Goal: Check status

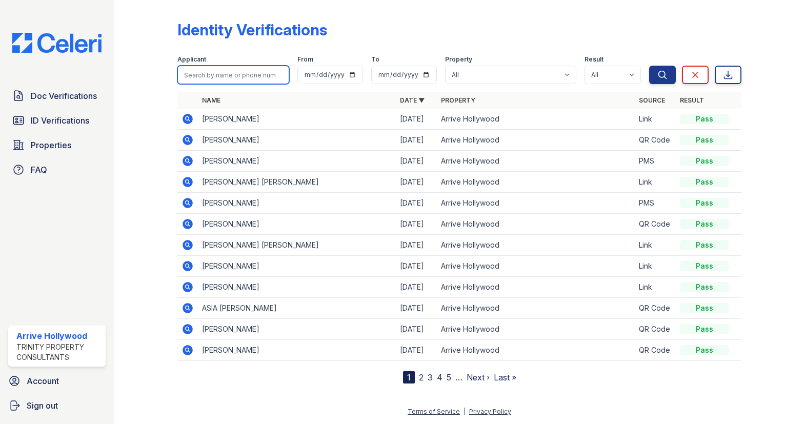
click at [222, 76] on input "search" at bounding box center [233, 75] width 112 height 18
type input "[PERSON_NAME]"
click at [649, 66] on button "Search" at bounding box center [662, 75] width 27 height 18
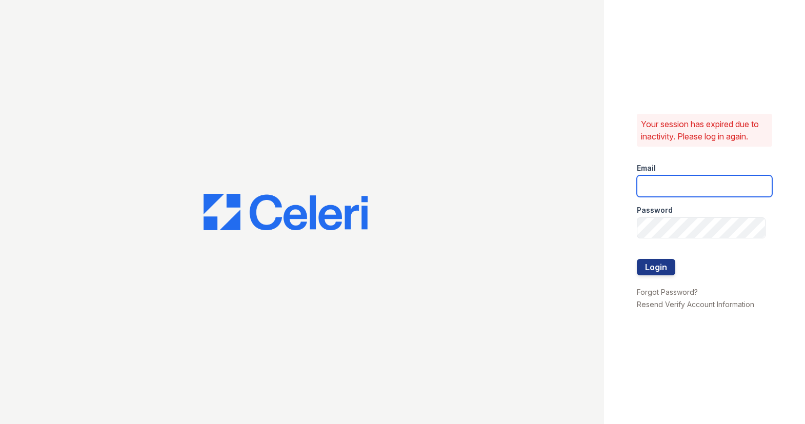
click at [641, 180] on input "email" at bounding box center [705, 186] width 136 height 22
type input "[EMAIL_ADDRESS][DOMAIN_NAME]"
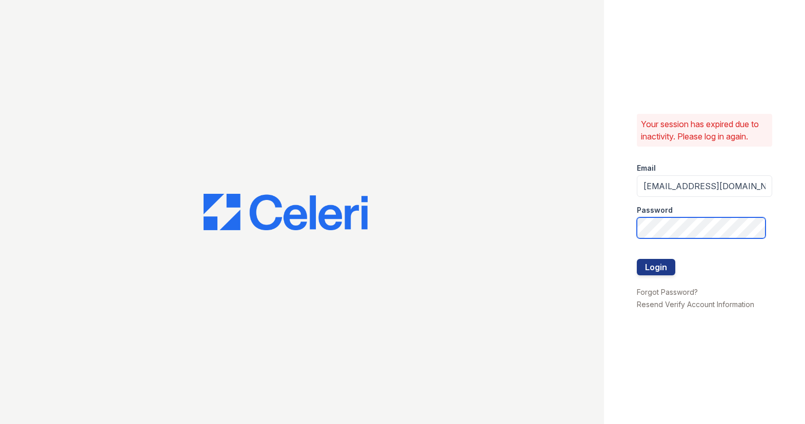
click at [637, 259] on button "Login" at bounding box center [656, 267] width 38 height 16
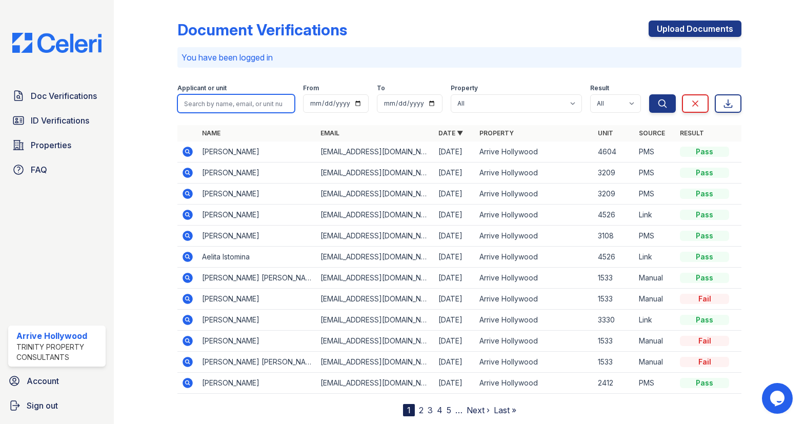
click at [223, 105] on input "search" at bounding box center [236, 103] width 118 height 18
type input "[PERSON_NAME]"
click at [649, 94] on button "Search" at bounding box center [662, 103] width 27 height 18
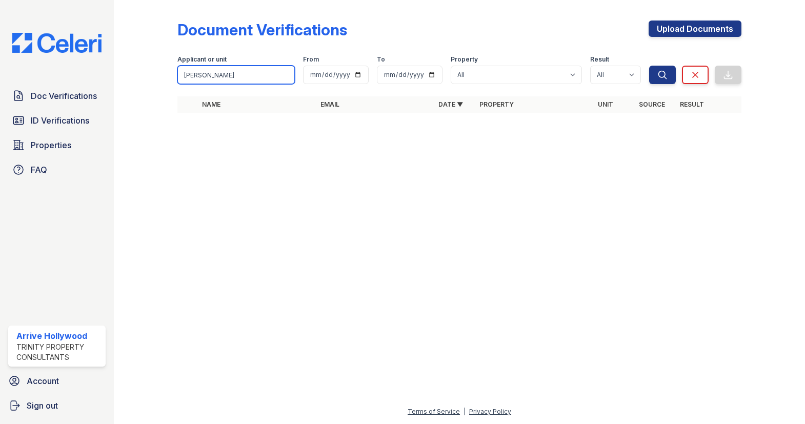
click at [229, 74] on input "[PERSON_NAME]" at bounding box center [236, 75] width 118 height 18
type input "[PERSON_NAME]"
click at [649, 66] on button "Search" at bounding box center [662, 75] width 27 height 18
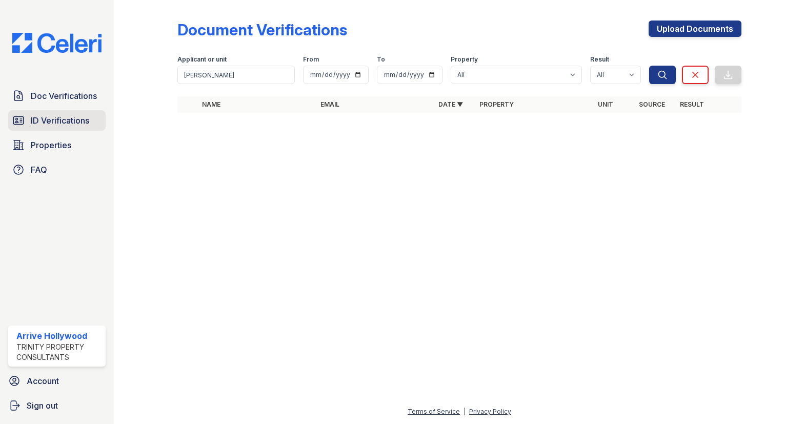
click at [68, 124] on span "ID Verifications" at bounding box center [60, 120] width 58 height 12
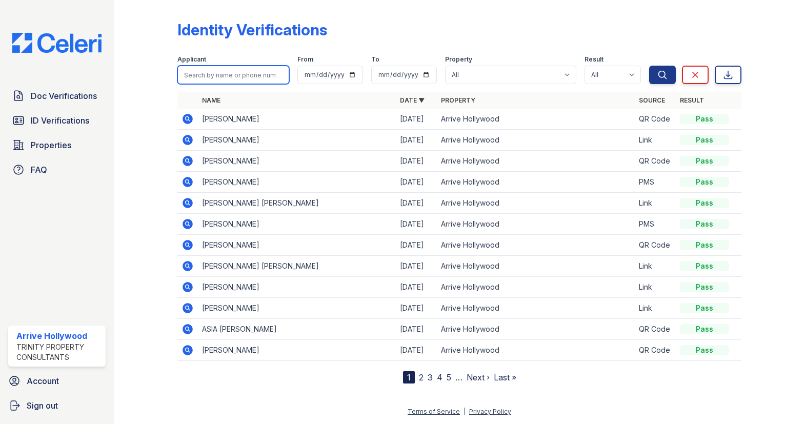
click at [223, 78] on input "search" at bounding box center [233, 75] width 112 height 18
type input "[PERSON_NAME]"
click at [649, 66] on button "Search" at bounding box center [662, 75] width 27 height 18
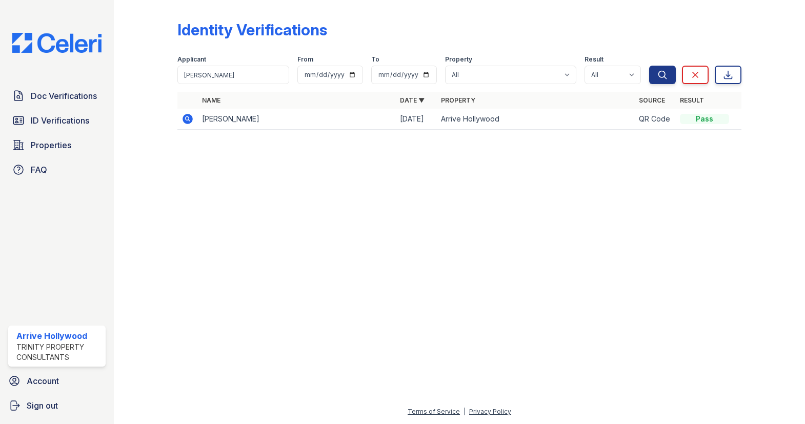
click at [186, 117] on icon at bounding box center [187, 118] width 3 height 3
